Goal: Feedback & Contribution: Leave review/rating

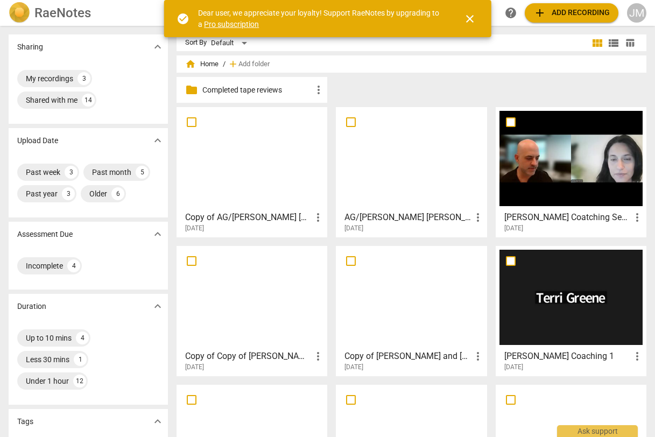
click at [594, 294] on div at bounding box center [570, 297] width 143 height 95
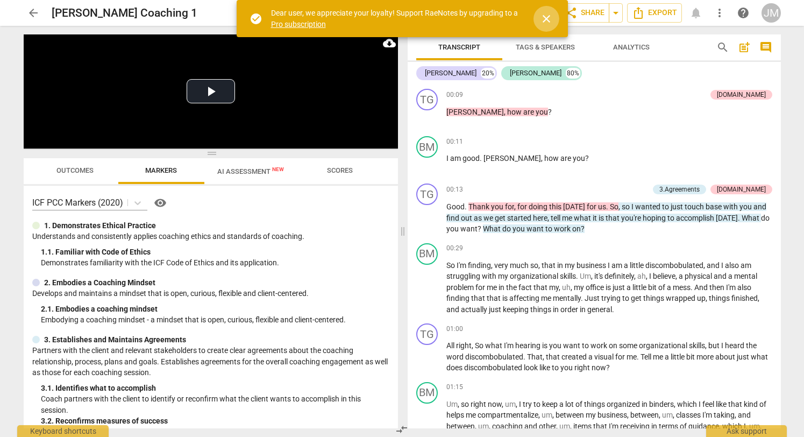
click at [547, 23] on span "close" at bounding box center [546, 18] width 13 height 13
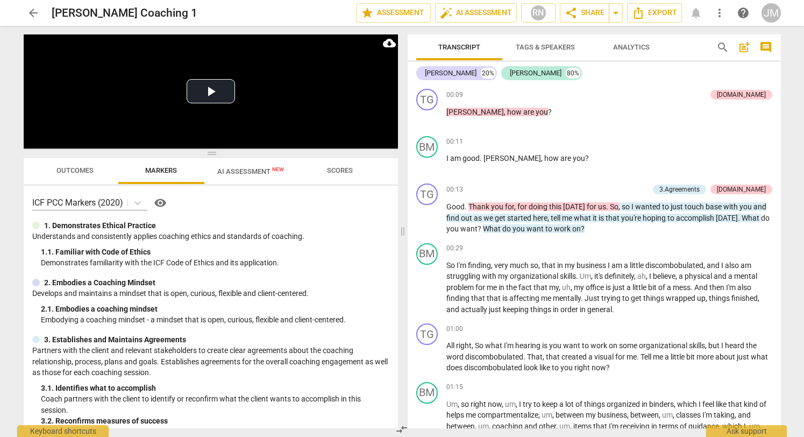
drag, startPoint x: 780, startPoint y: 92, endPoint x: 778, endPoint y: 75, distance: 16.8
click at [653, 75] on div "[PERSON_NAME] 20% [PERSON_NAME] 80% TG play_arrow pause 00:09 + Add competency …" at bounding box center [594, 245] width 373 height 366
click at [623, 46] on span "Analytics" at bounding box center [631, 47] width 37 height 8
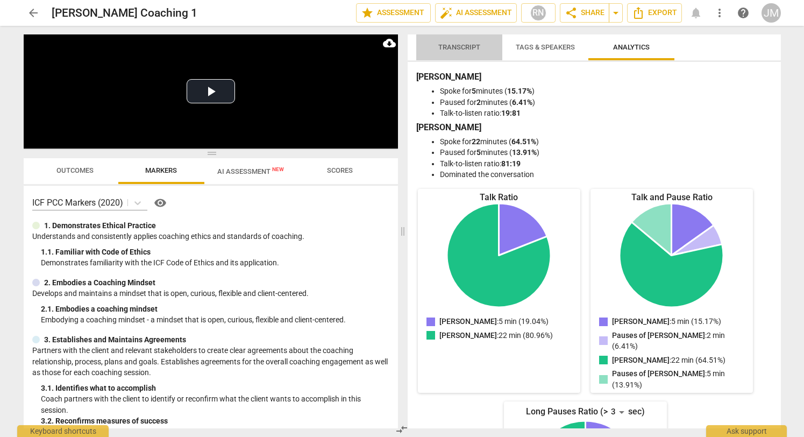
click at [466, 45] on span "Transcript" at bounding box center [459, 47] width 42 height 8
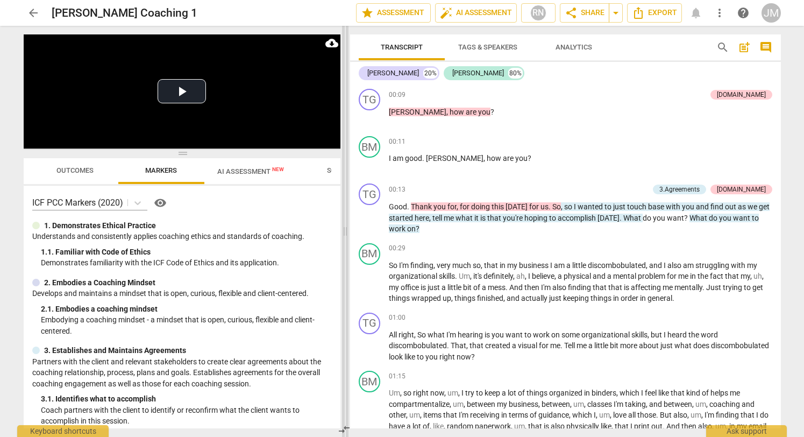
drag, startPoint x: 401, startPoint y: 231, endPoint x: 343, endPoint y: 226, distance: 57.7
click at [343, 226] on span at bounding box center [345, 231] width 6 height 411
click at [393, 15] on span "star Assessment" at bounding box center [393, 12] width 65 height 13
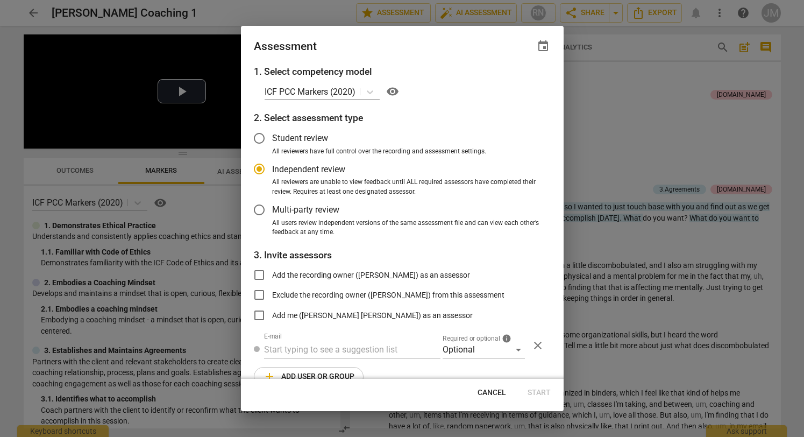
click at [628, 116] on div at bounding box center [402, 218] width 804 height 437
radio input "false"
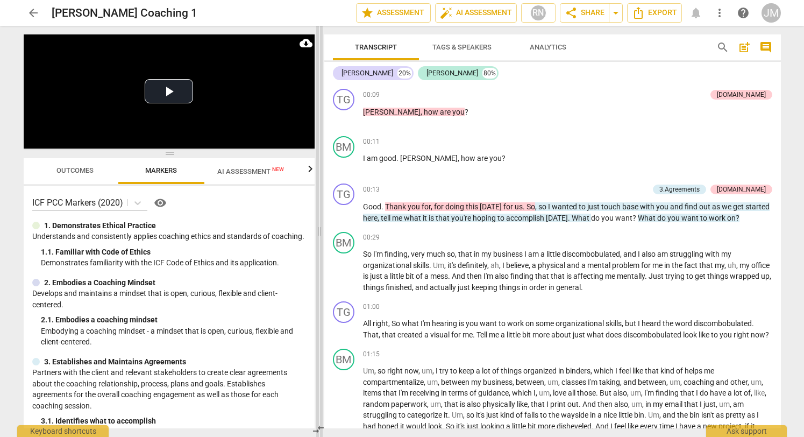
drag, startPoint x: 345, startPoint y: 234, endPoint x: 319, endPoint y: 230, distance: 26.2
click at [319, 230] on span at bounding box center [319, 231] width 6 height 411
click at [342, 212] on span "play_arrow" at bounding box center [344, 212] width 13 height 13
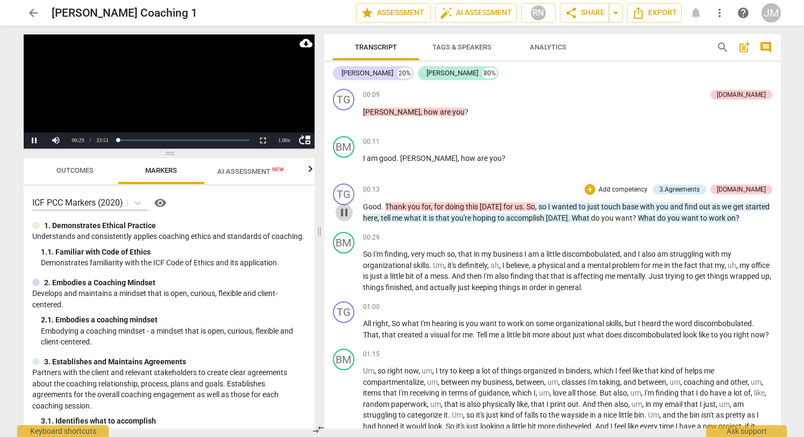
click at [341, 211] on span "pause" at bounding box center [344, 212] width 13 height 13
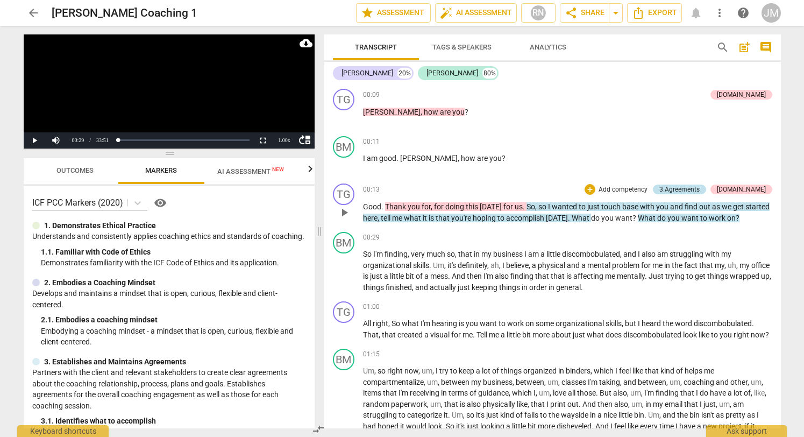
click at [653, 188] on div "3.Agreements" at bounding box center [679, 189] width 40 height 10
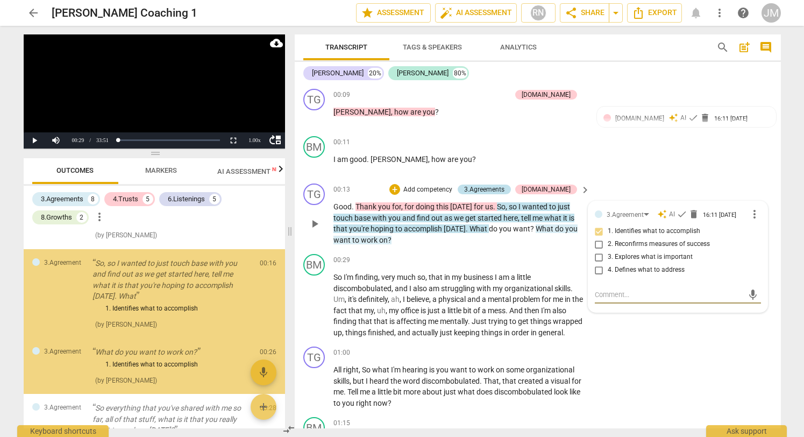
scroll to position [110, 0]
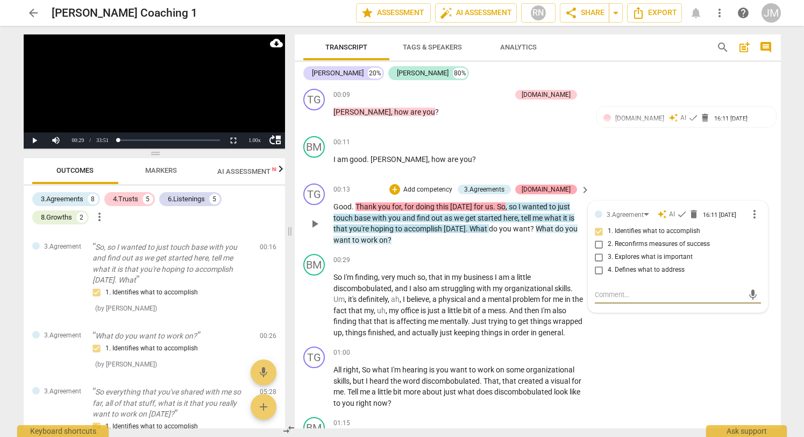
click at [561, 189] on div "[DOMAIN_NAME]" at bounding box center [546, 189] width 49 height 10
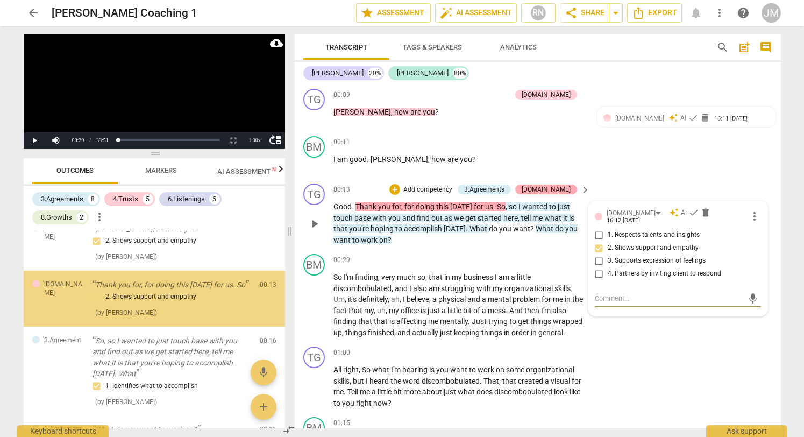
scroll to position [0, 0]
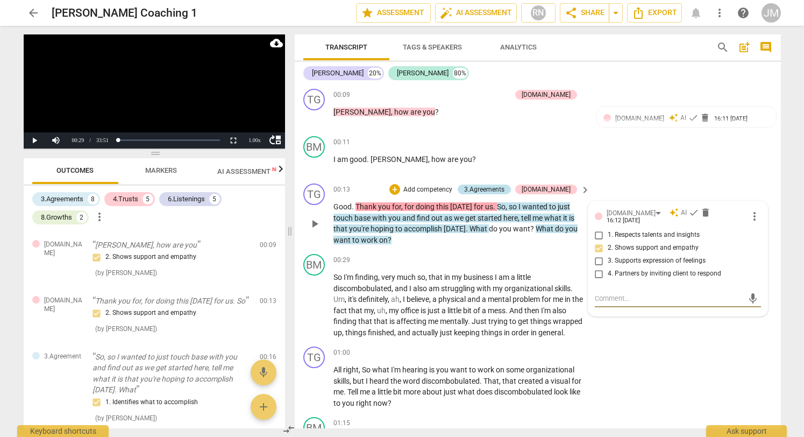
click at [504, 188] on div "3.Agreements" at bounding box center [484, 189] width 40 height 10
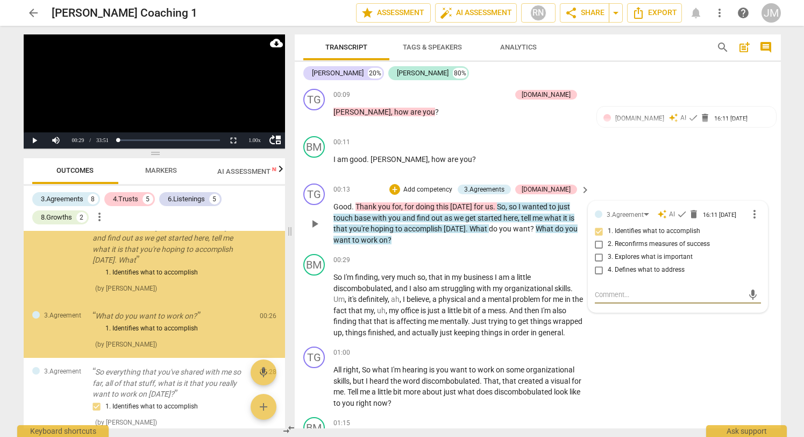
scroll to position [130, 0]
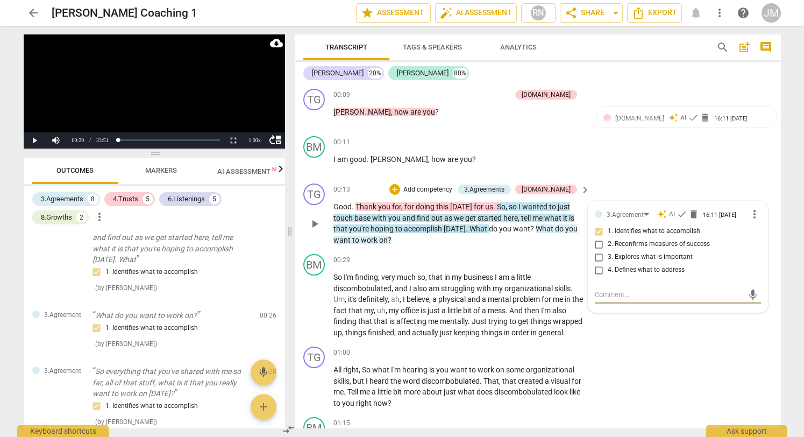
type textarea "C"
type textarea "Co"
type textarea "Coa"
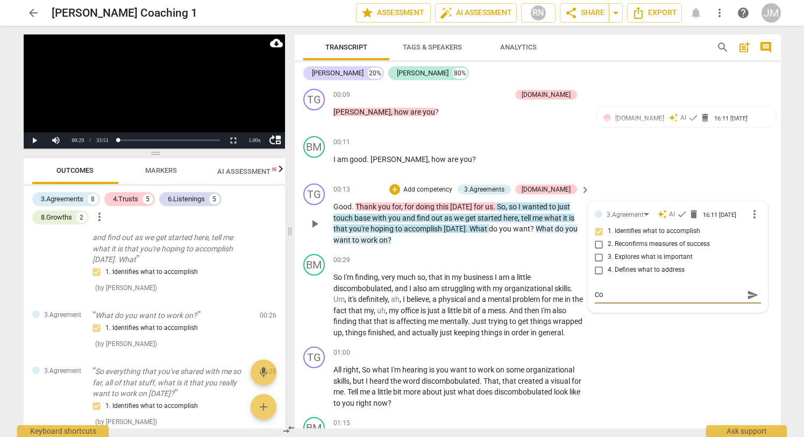
type textarea "Coa"
type textarea "Coac"
type textarea "Coach"
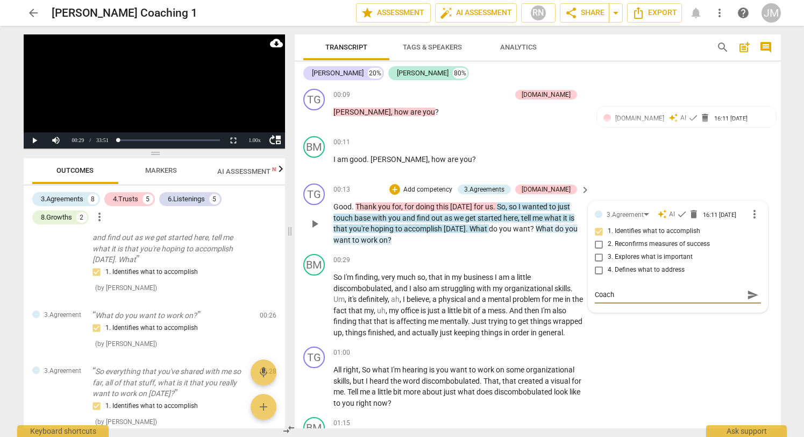
type textarea "Coach"
type textarea "Coach c"
type textarea "Coach co"
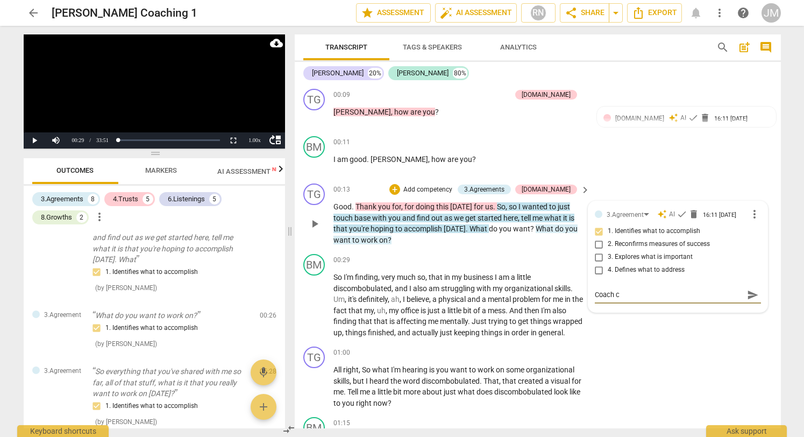
type textarea "Coach co"
type textarea "Coach cou"
type textarea "Coach coul"
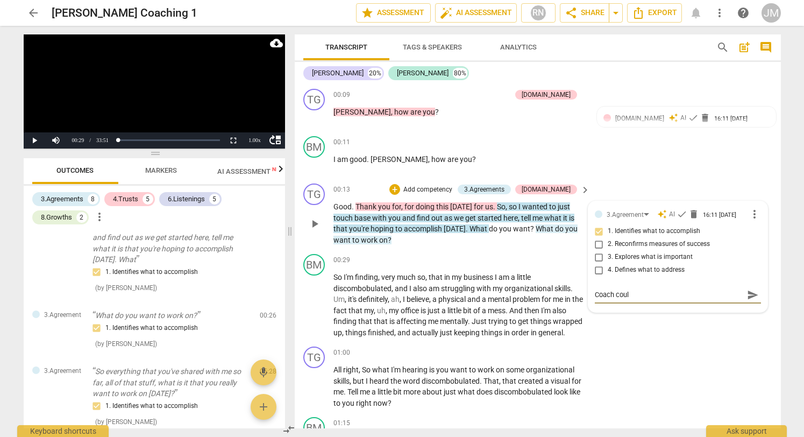
type textarea "Coach could"
type textarea "Coach could b"
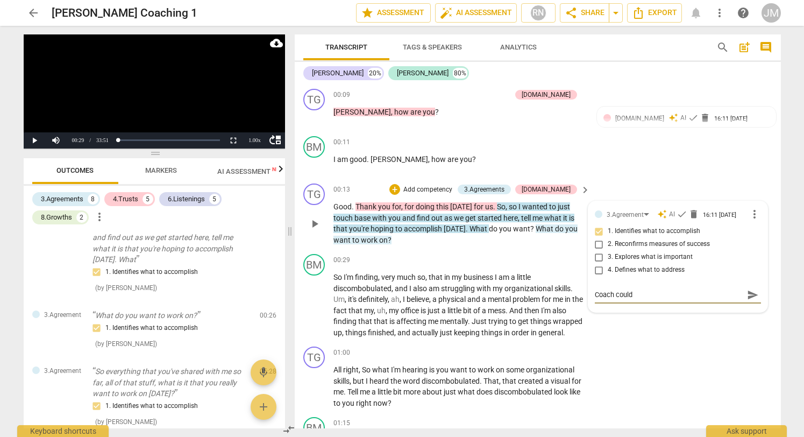
type textarea "Coach could b"
type textarea "Coach could be"
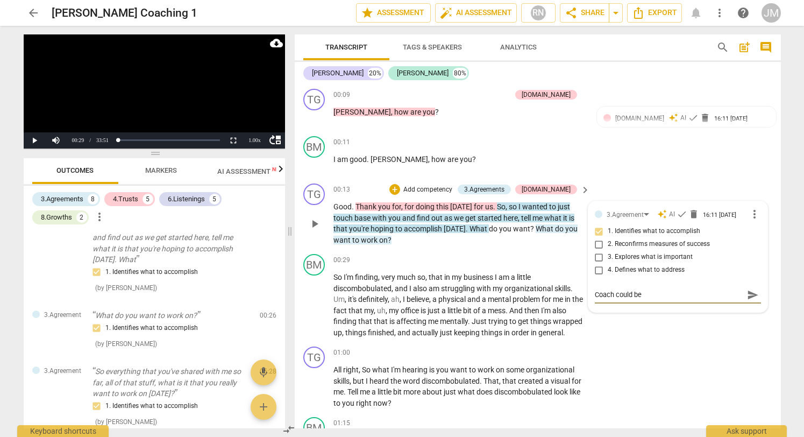
type textarea "Coach could be m"
type textarea "Coach could be mo"
type textarea "Coach could be mor"
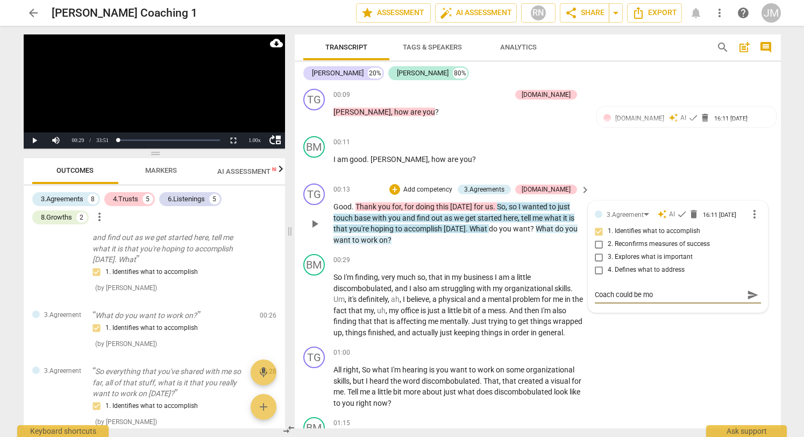
type textarea "Coach could be mor"
type textarea "Coach could be more"
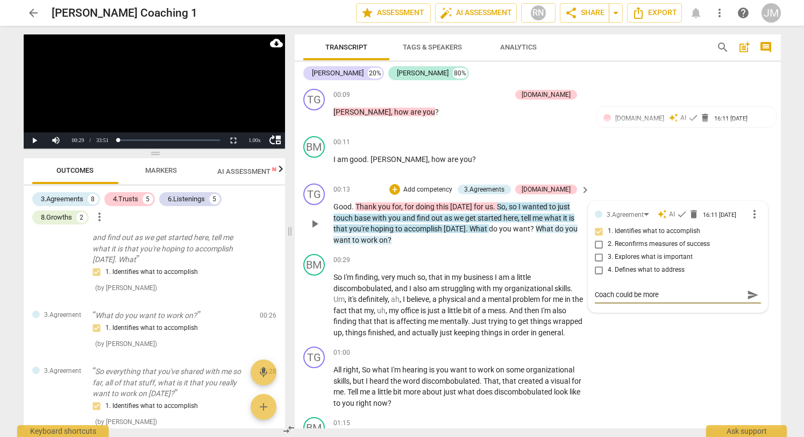
type textarea "Coach could be more s"
type textarea "Coach could be more sp"
type textarea "Coach could be more spe"
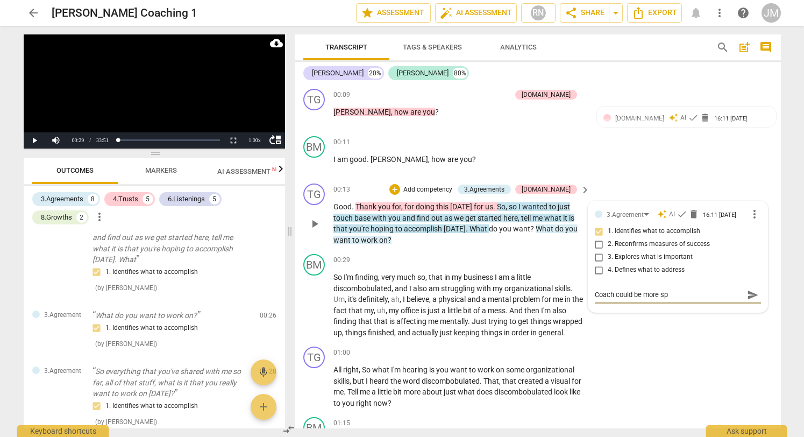
type textarea "Coach could be more spe"
type textarea "Coach could be more spec"
type textarea "Coach could be more speci"
type textarea "Coach could be more specif"
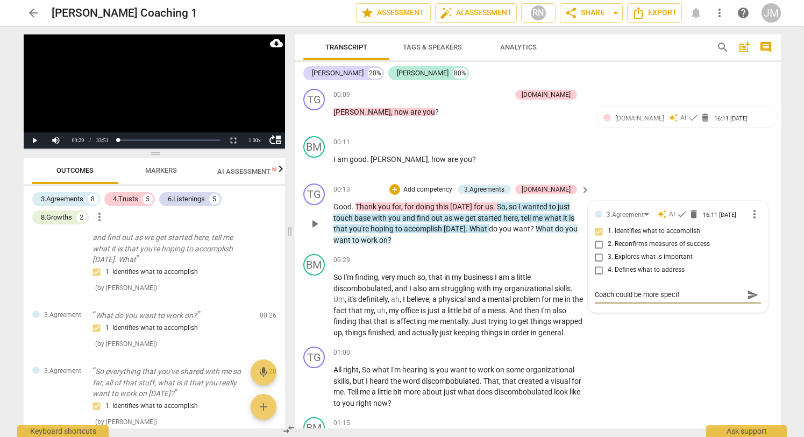
type textarea "Coach could be more specifi"
type textarea "Coach could be more specific"
type textarea "Coach could be more specifi"
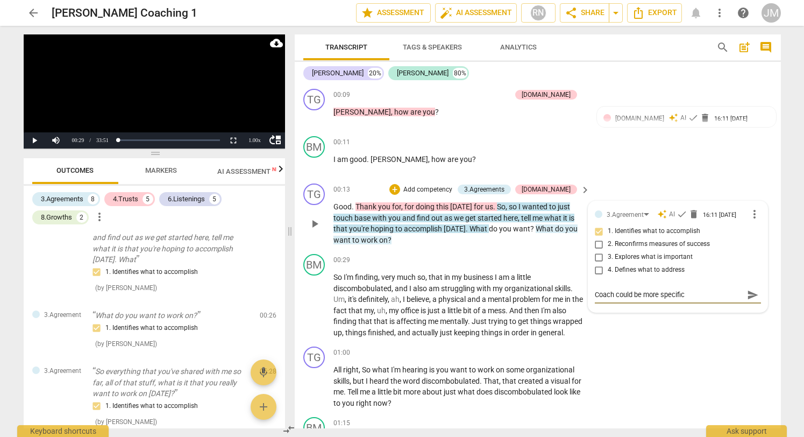
type textarea "Coach could be more specifi"
type textarea "Coach could be more specif"
type textarea "Coach could be more speci"
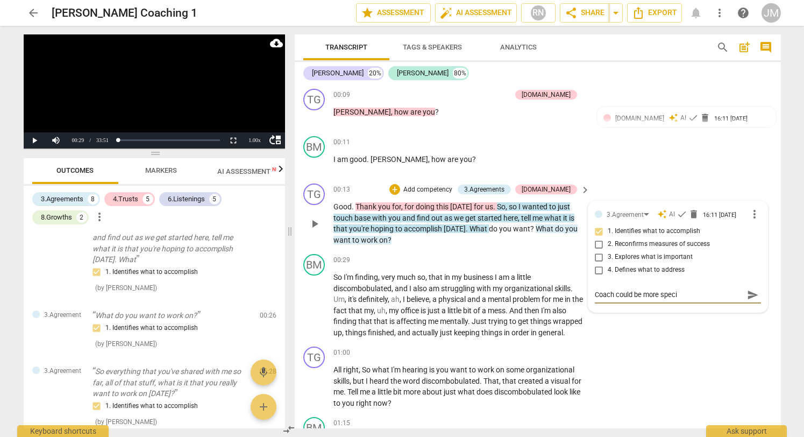
type textarea "Coach could be more spec"
type textarea "Coach could be more spe"
type textarea "Coach could be more sp"
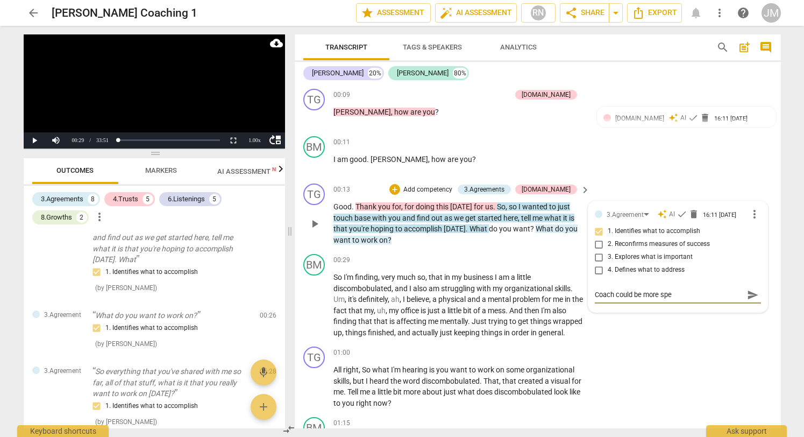
type textarea "Coach could be more sp"
type textarea "Coach could be more s"
type textarea "Coach could be more"
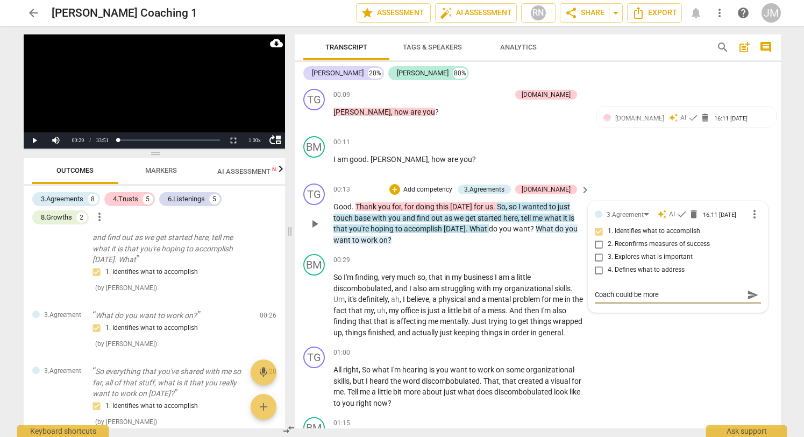
type textarea "Coach could be more"
type textarea "Coach could be mor"
type textarea "Coach could be mo"
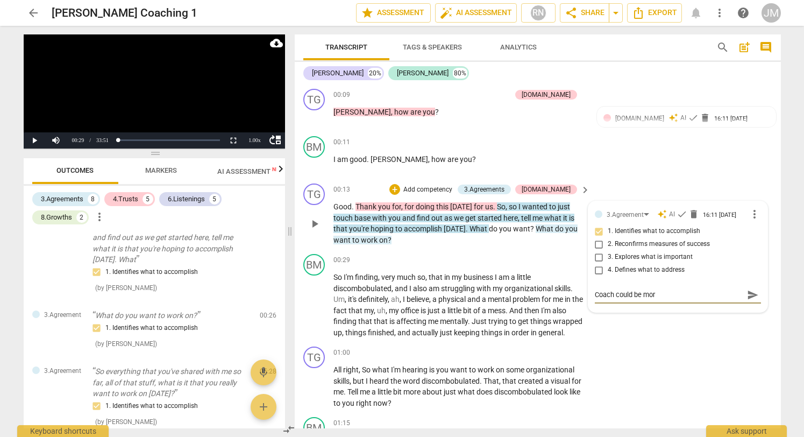
type textarea "Coach could be mo"
type textarea "Coach could be m"
type textarea "Coach could be"
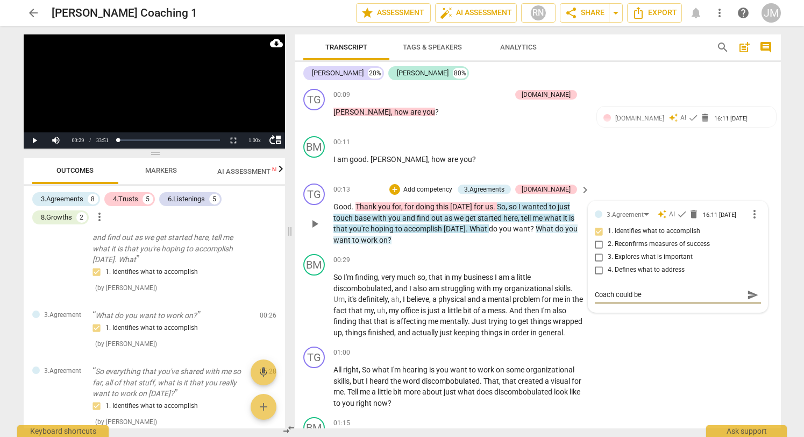
type textarea "Coach could be"
type textarea "Coach could b"
type textarea "Coach could"
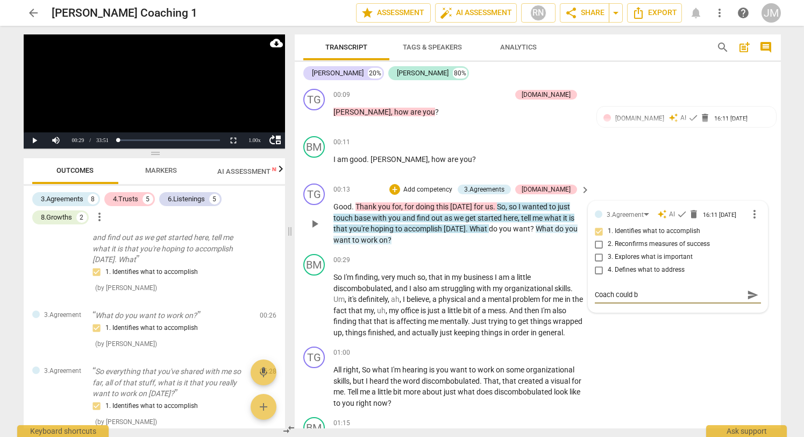
type textarea "Coach could"
type textarea "Coach coul"
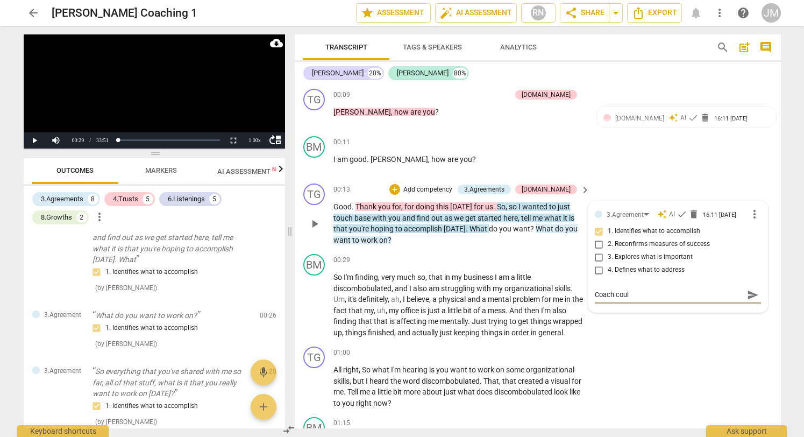
type textarea "Coach could"
type textarea "Coach could a"
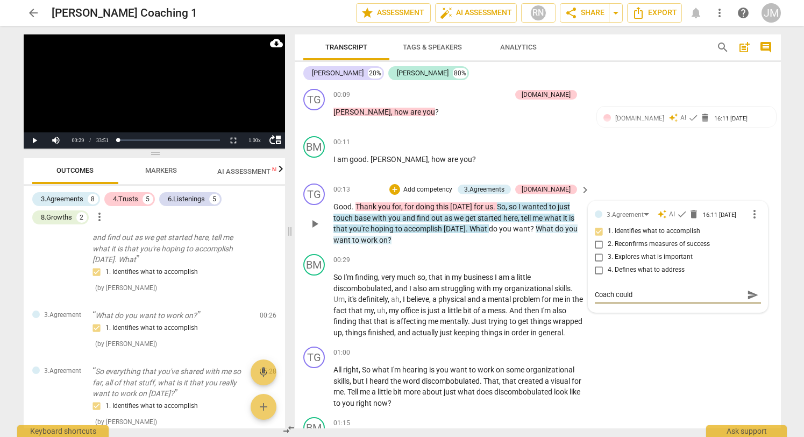
type textarea "Coach could a"
type textarea "Coach could as"
type textarea "Coach could ask"
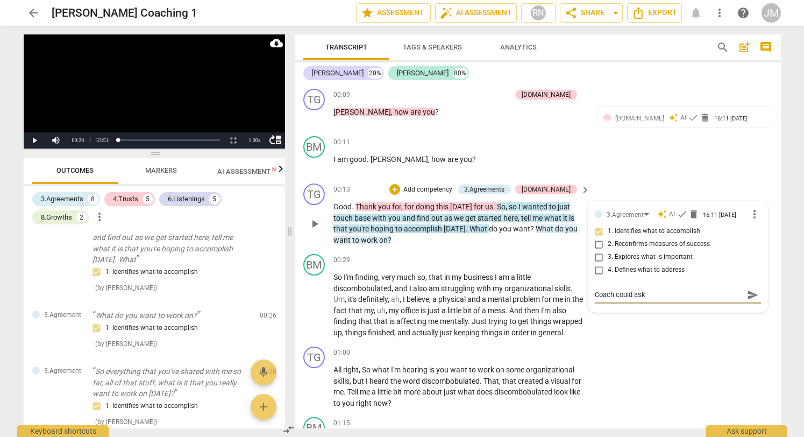
type textarea "Coach could ask o"
type textarea "Coach could ask on"
type textarea "Coach could ask one"
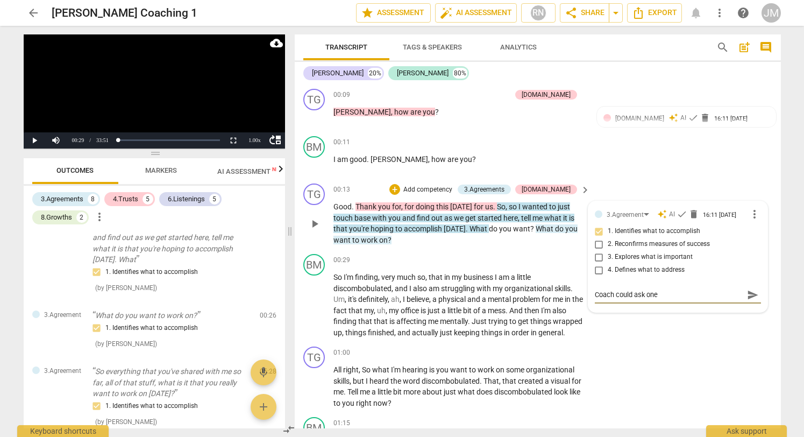
type textarea "Coach could ask one"
type textarea "Coach could ask one q"
type textarea "Coach could ask one qu"
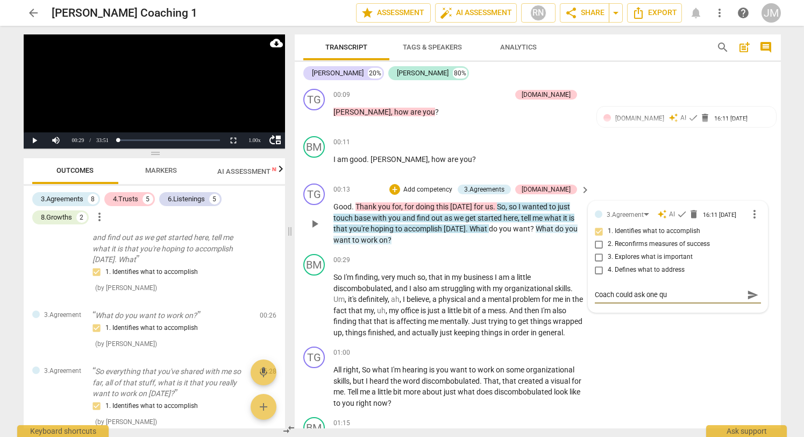
type textarea "Coach could ask one que"
type textarea "Coach could ask one ques"
type textarea "Coach could ask one quest"
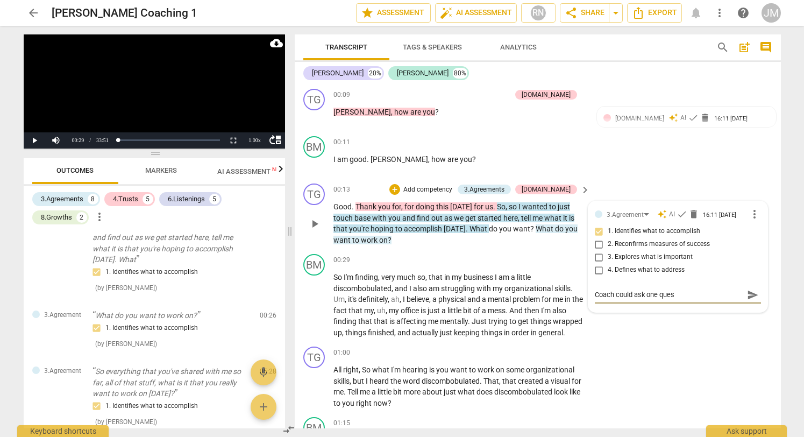
type textarea "Coach could ask one quest"
type textarea "Coach could ask one questi"
type textarea "Coach could ask one questio"
type textarea "Coach could ask one question"
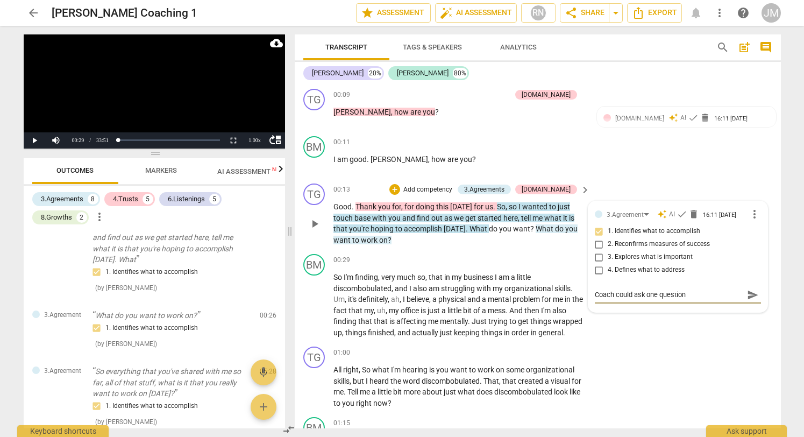
type textarea "Coach could ask one question"
type textarea "Coach could ask one question a"
type textarea "Coach could ask one question at"
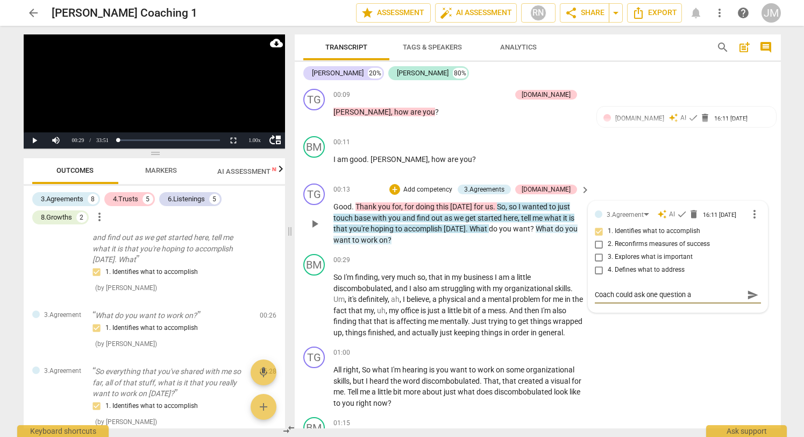
type textarea "Coach could ask one question at"
type textarea "Coach could ask one question at a"
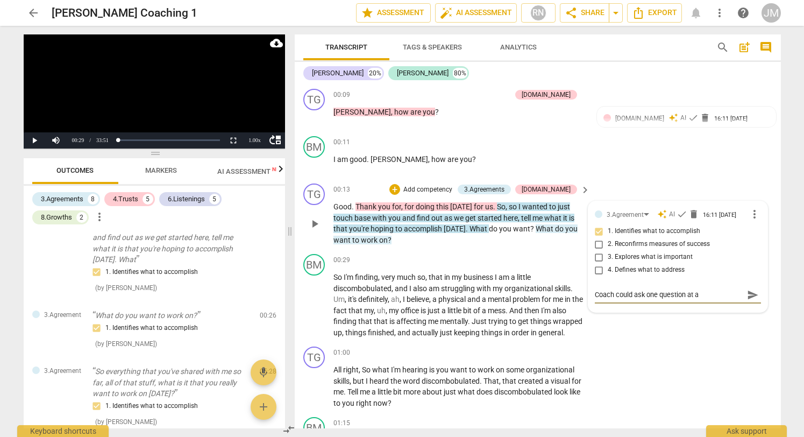
type textarea "Coach could ask one question at a"
type textarea "Coach could ask one question at a t"
type textarea "Coach could ask one question at a ti"
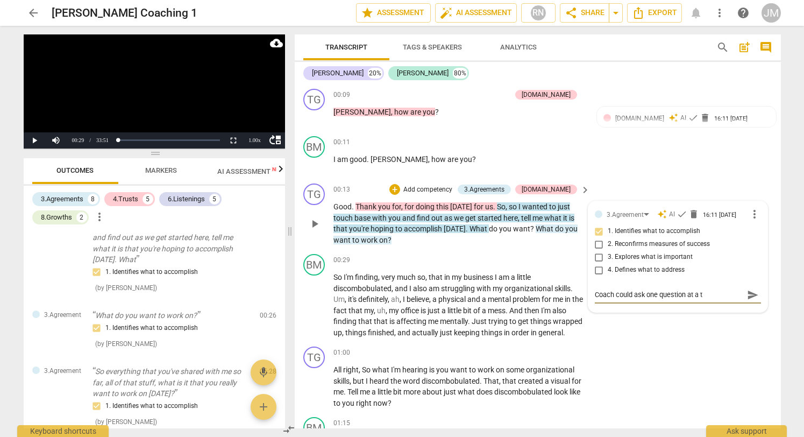
type textarea "Coach could ask one question at a ti"
type textarea "Coach could ask one question at a [PERSON_NAME]"
type textarea "Coach could ask one question at a time"
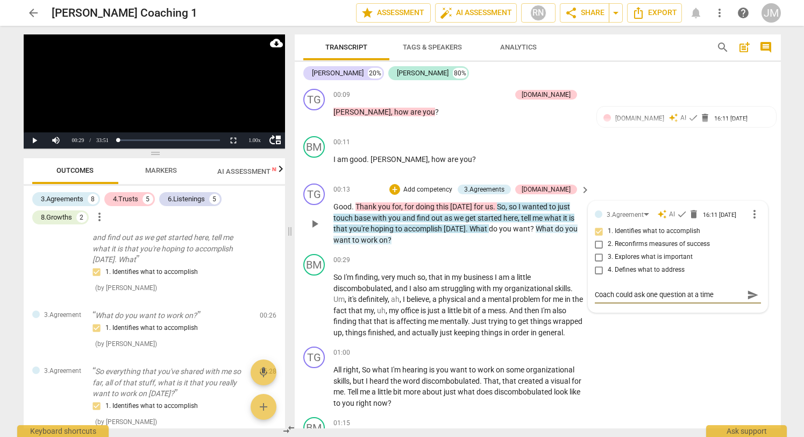
type textarea "Coach could ask one question at a time a"
type textarea "Coach could ask one question at a time as"
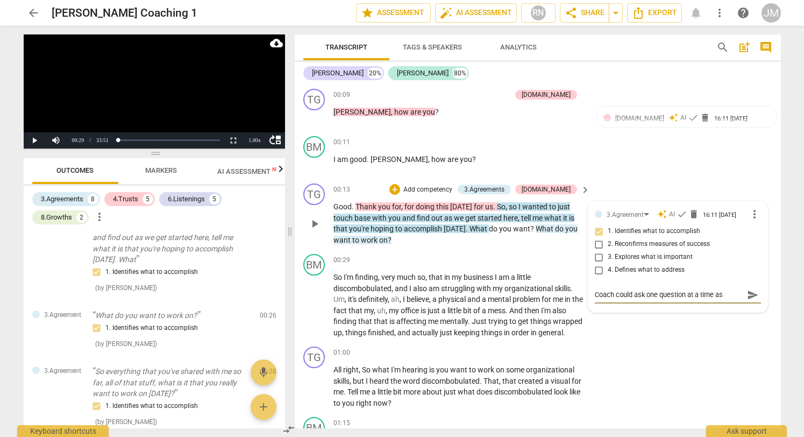
type textarea "Coach could ask one question at a time as"
type textarea "Coach could ask one question at a time as t"
type textarea "Coach could ask one question at a time as th"
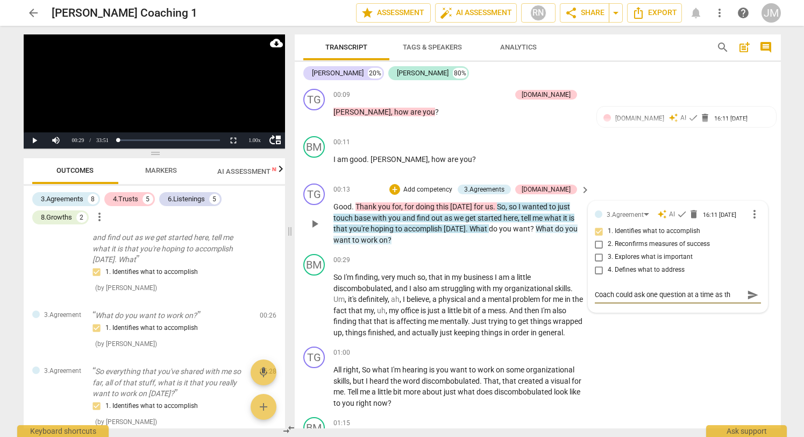
type textarea "Coach could ask one question at a time as the"
type textarea "Coach could ask one question at a time as thes"
type textarea "Coach could ask one question at a time as these"
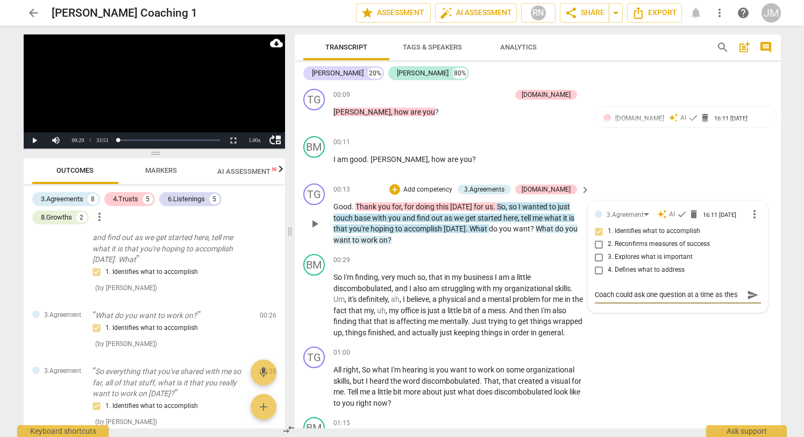
type textarea "Coach could ask one question at a time as these"
type textarea "Coach could ask one question at a time as these t"
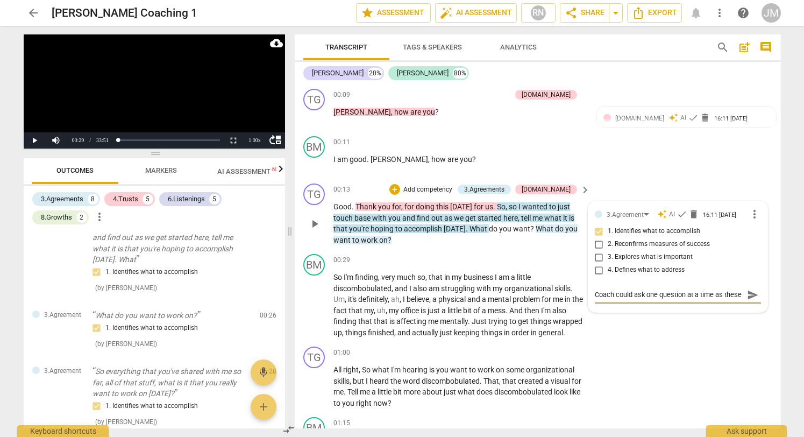
type textarea "Coach could ask one question at a time as these t"
type textarea "Coach could ask one question at a time as these tw"
type textarea "Coach could ask one question at a time as these two"
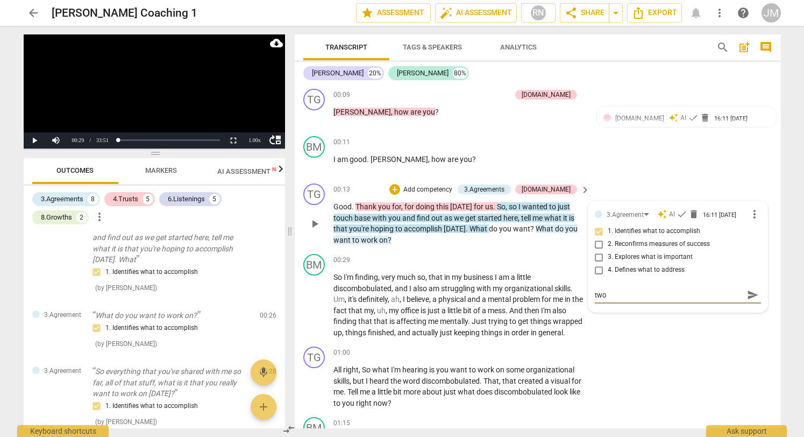
type textarea "Coach could ask one question at a time as these two"
type textarea "Coach could ask one question at a time as these two a"
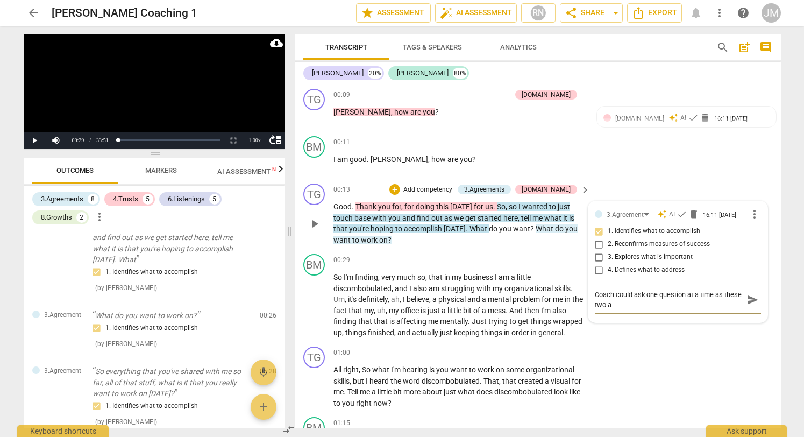
type textarea "Coach could ask one question at a time as these two ag"
type textarea "Coach could ask one question at a time as these two agr"
type textarea "Coach could ask one question at a time as these two agre"
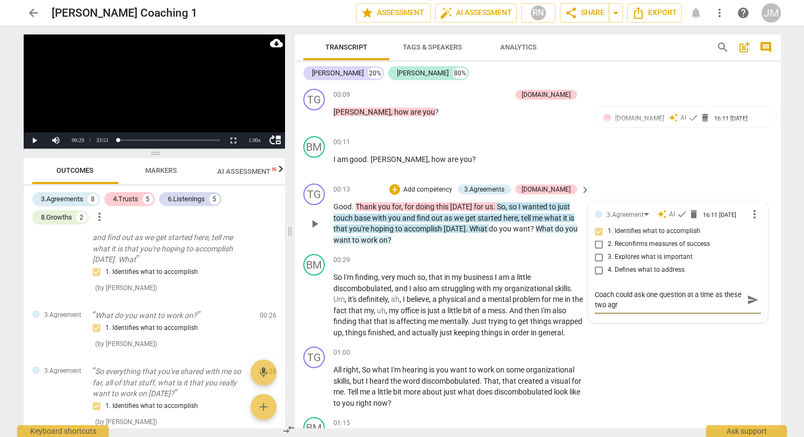
type textarea "Coach could ask one question at a time as these two agre"
type textarea "Coach could ask one question at a time as these two agree"
type textarea "Coach could ask one question at a time as these two agreem"
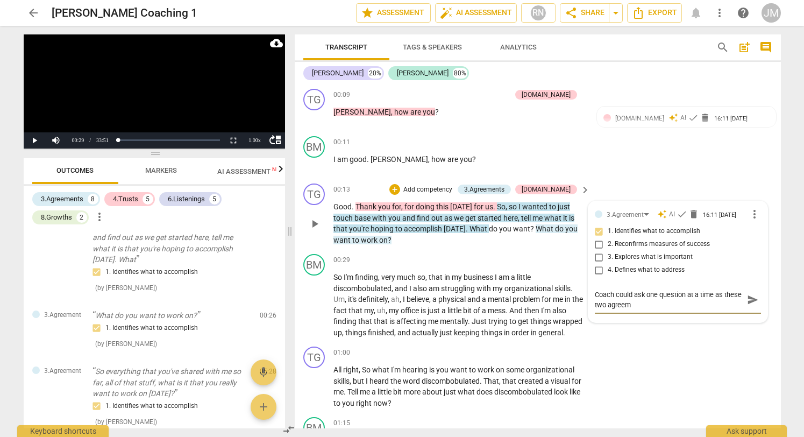
type textarea "Coach could ask one question at a time as these two agreeme"
type textarea "Coach could ask one question at a time as these two agreemen"
type textarea "Coach could ask one question at a time as these two agreement"
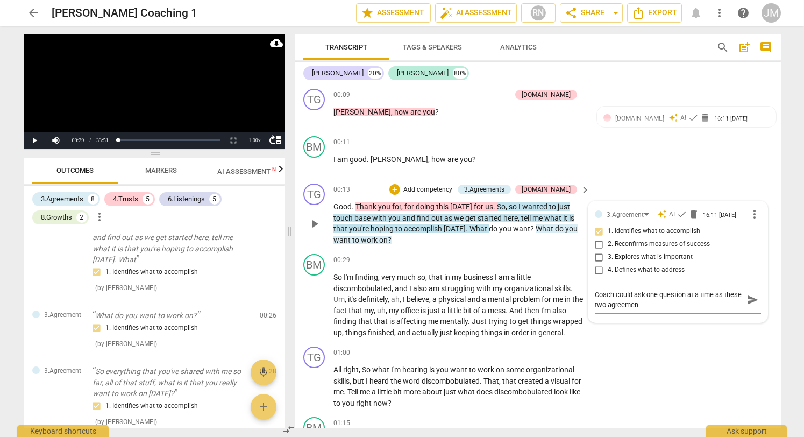
type textarea "Coach could ask one question at a time as these two agreement"
type textarea "Coach could ask one question at a time as these two agreement q"
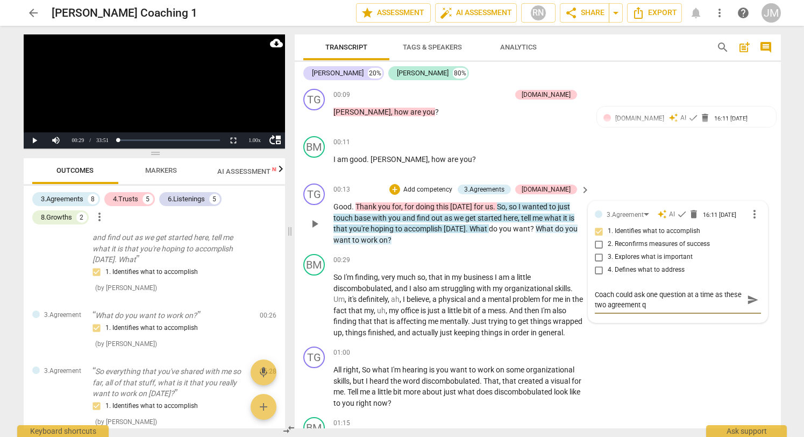
type textarea "Coach could ask one question at a time as these two agreement qu"
type textarea "Coach could ask one question at a time as these two agreement que"
type textarea "Coach could ask one question at a time as these two agreement ques"
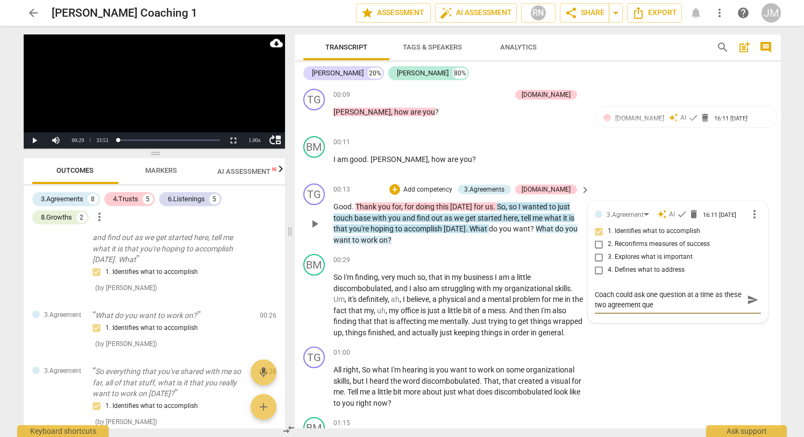
type textarea "Coach could ask one question at a time as these two agreement ques"
type textarea "Coach could ask one question at a time as these two agreement quest"
type textarea "Coach could ask one question at a time as these two agreement questi"
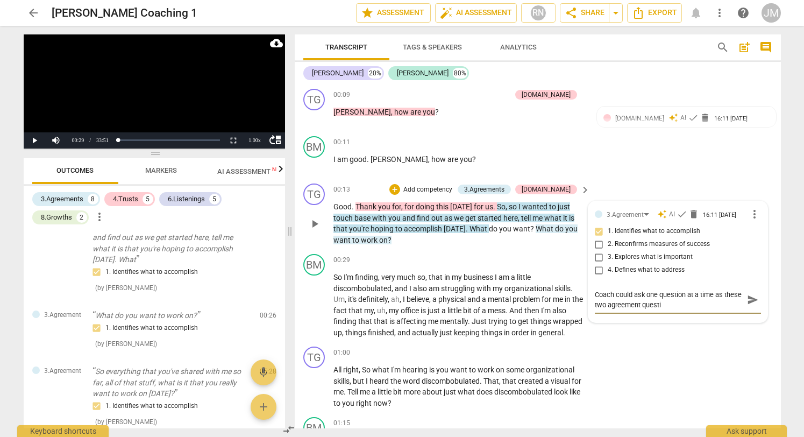
type textarea "Coach could ask one question at a time as these two agreement questio"
click at [653, 301] on span "send" at bounding box center [753, 300] width 12 height 12
